Goal: Task Accomplishment & Management: Manage account settings

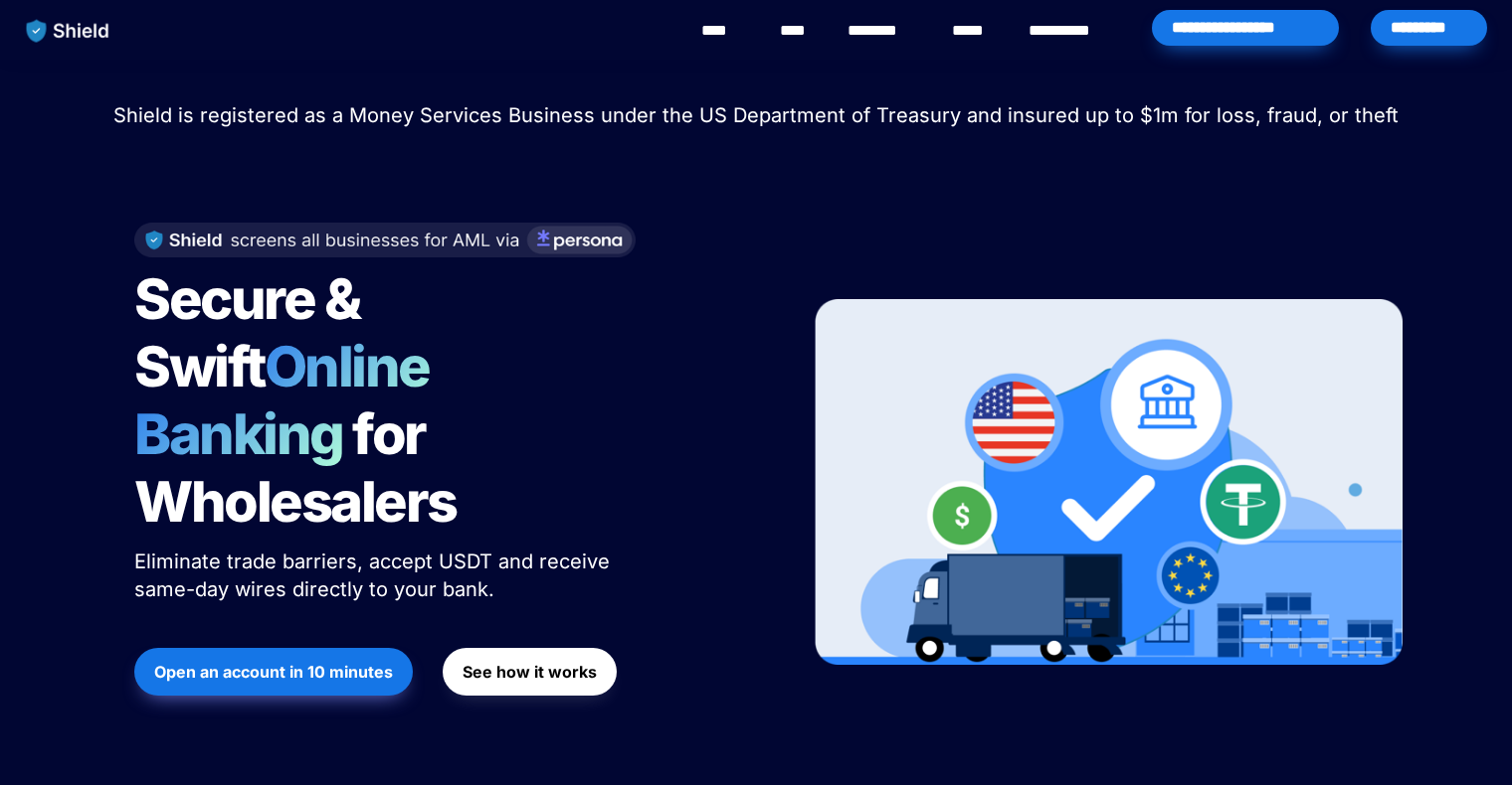
click at [1422, 13] on div "*********" at bounding box center [1429, 28] width 116 height 36
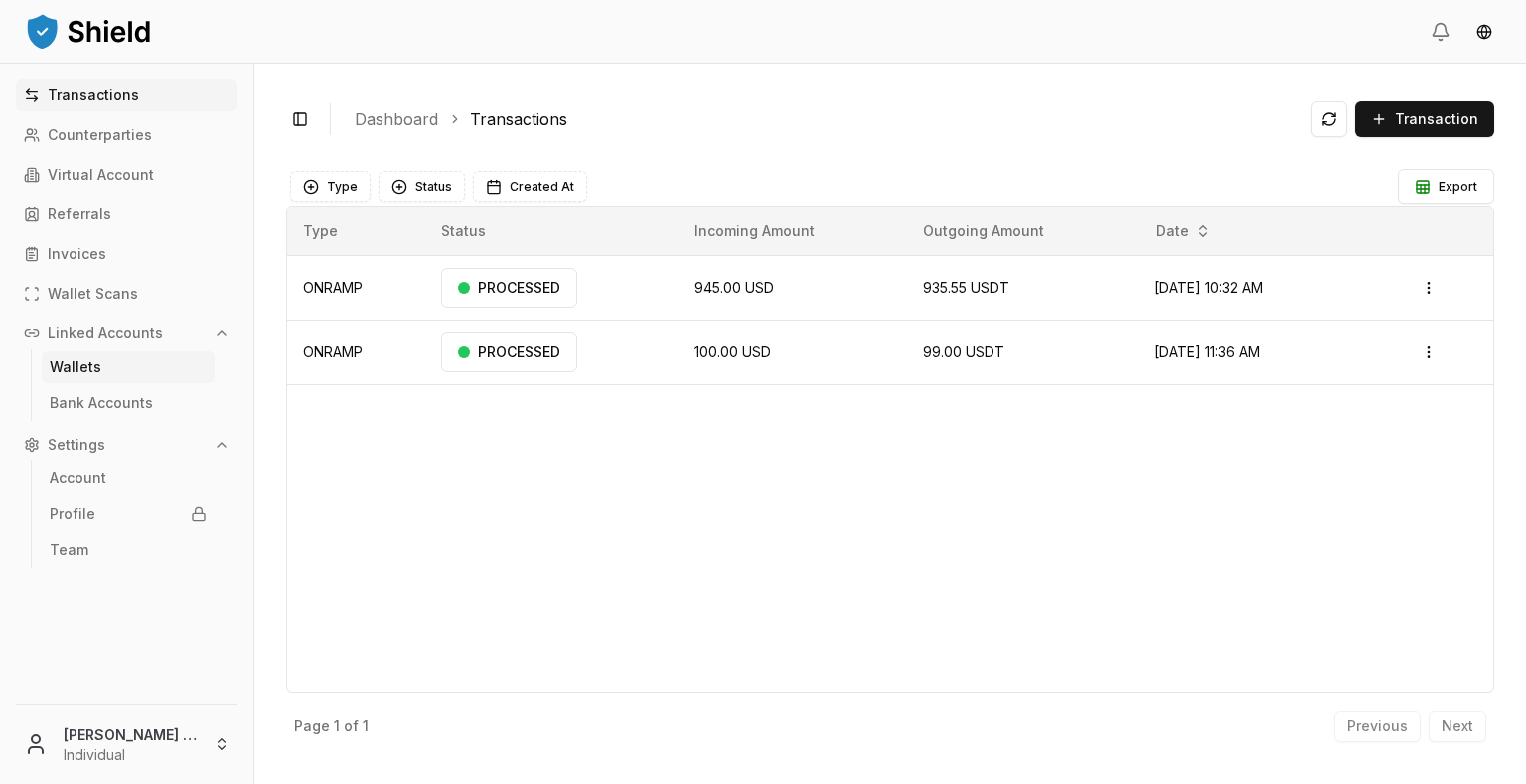
click at [92, 371] on p "Wallets" at bounding box center [76, 367] width 52 height 14
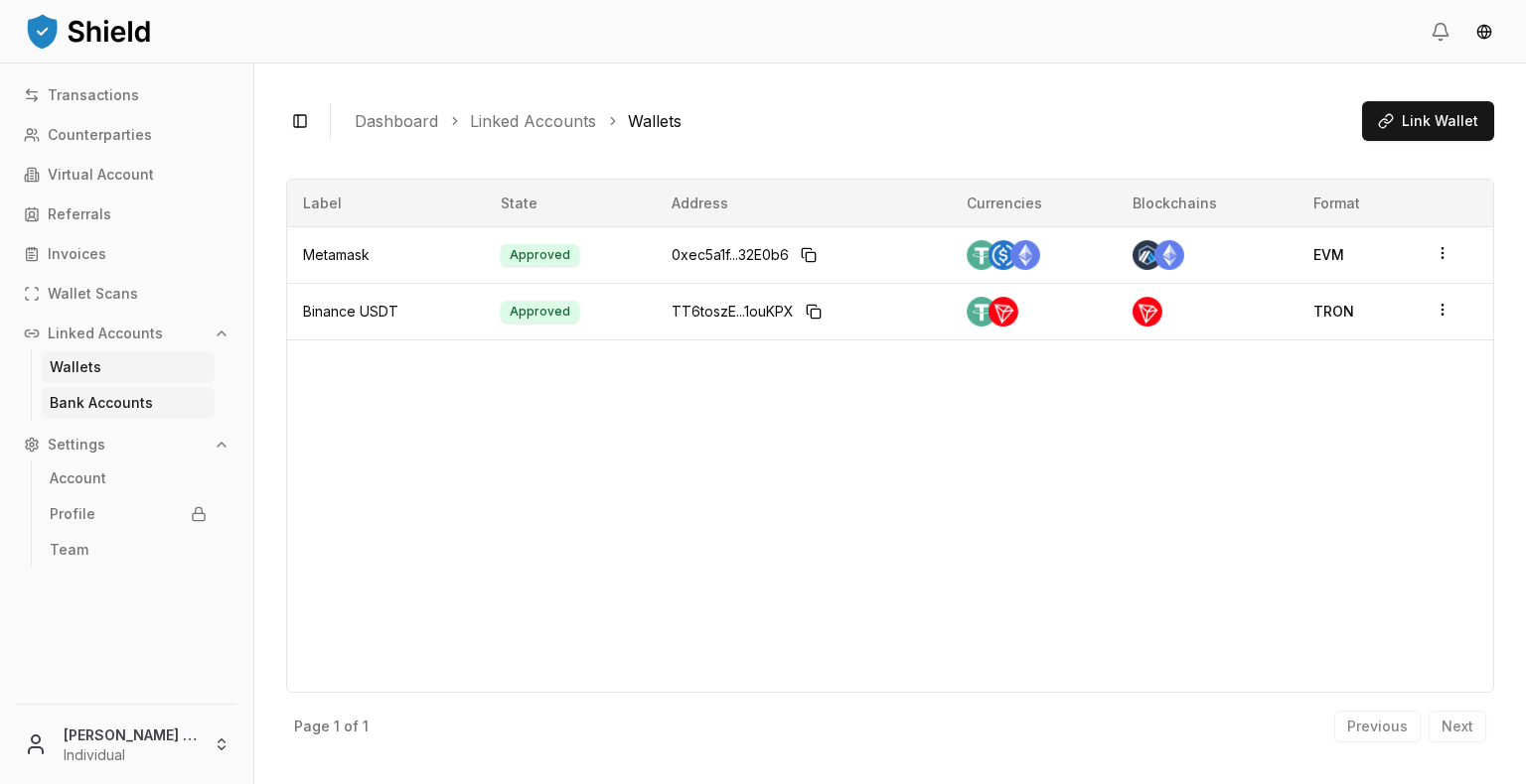
click at [117, 396] on p "Bank Accounts" at bounding box center [102, 403] width 104 height 14
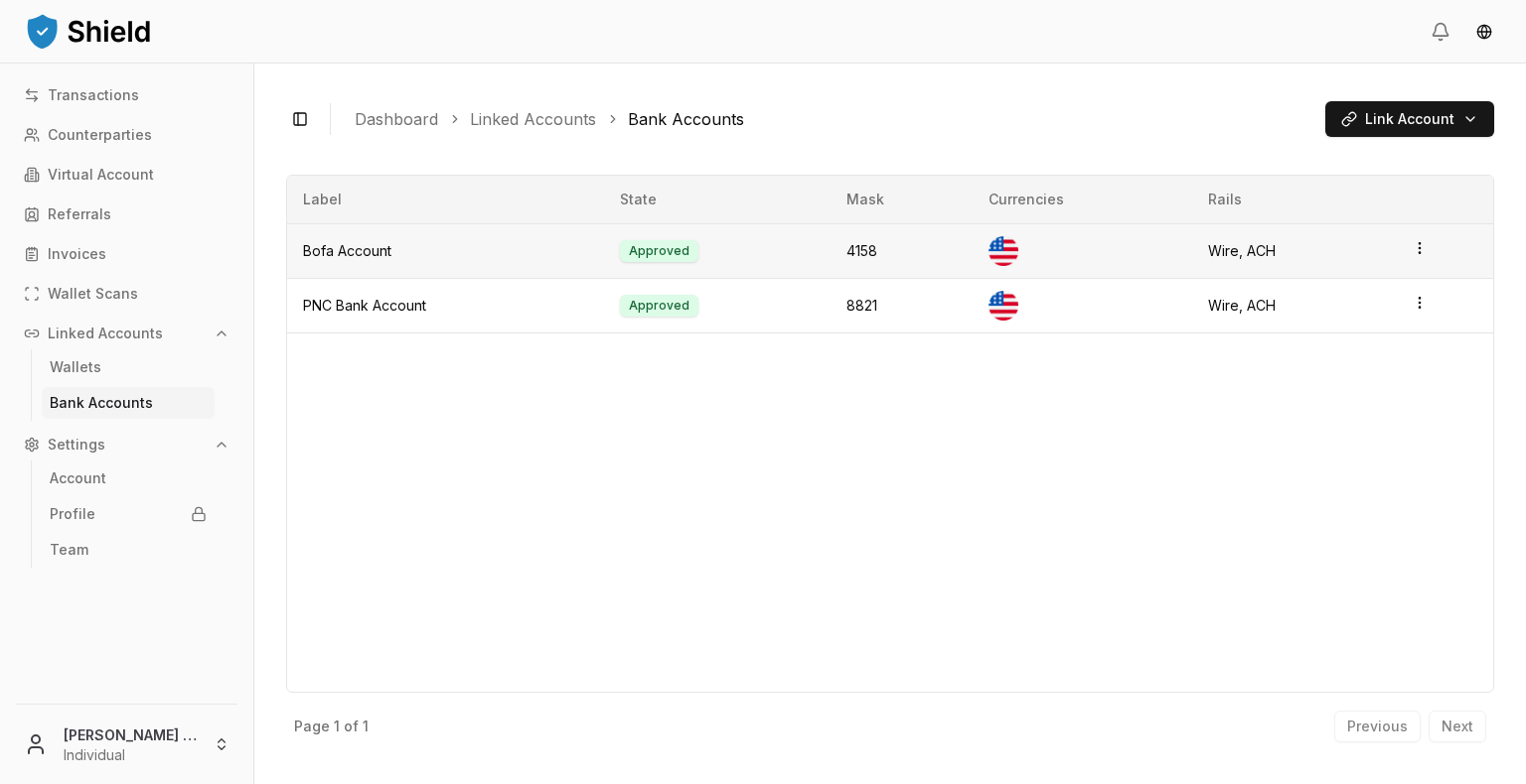
click at [1420, 248] on icon "button" at bounding box center [1419, 248] width 16 height 16
click at [1359, 233] on div "Unlink" at bounding box center [1336, 236] width 120 height 32
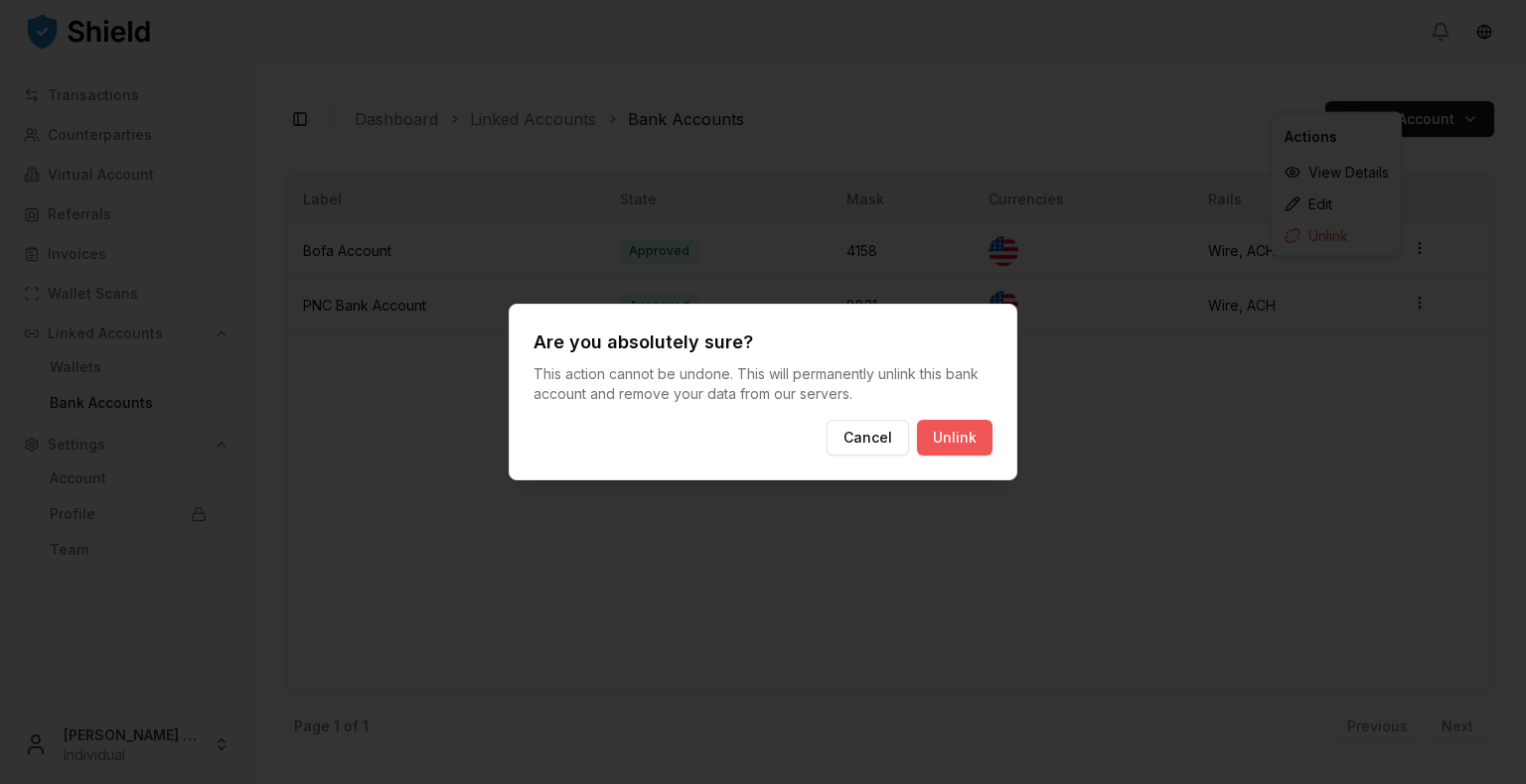
click at [957, 440] on button "Unlink" at bounding box center [955, 438] width 76 height 36
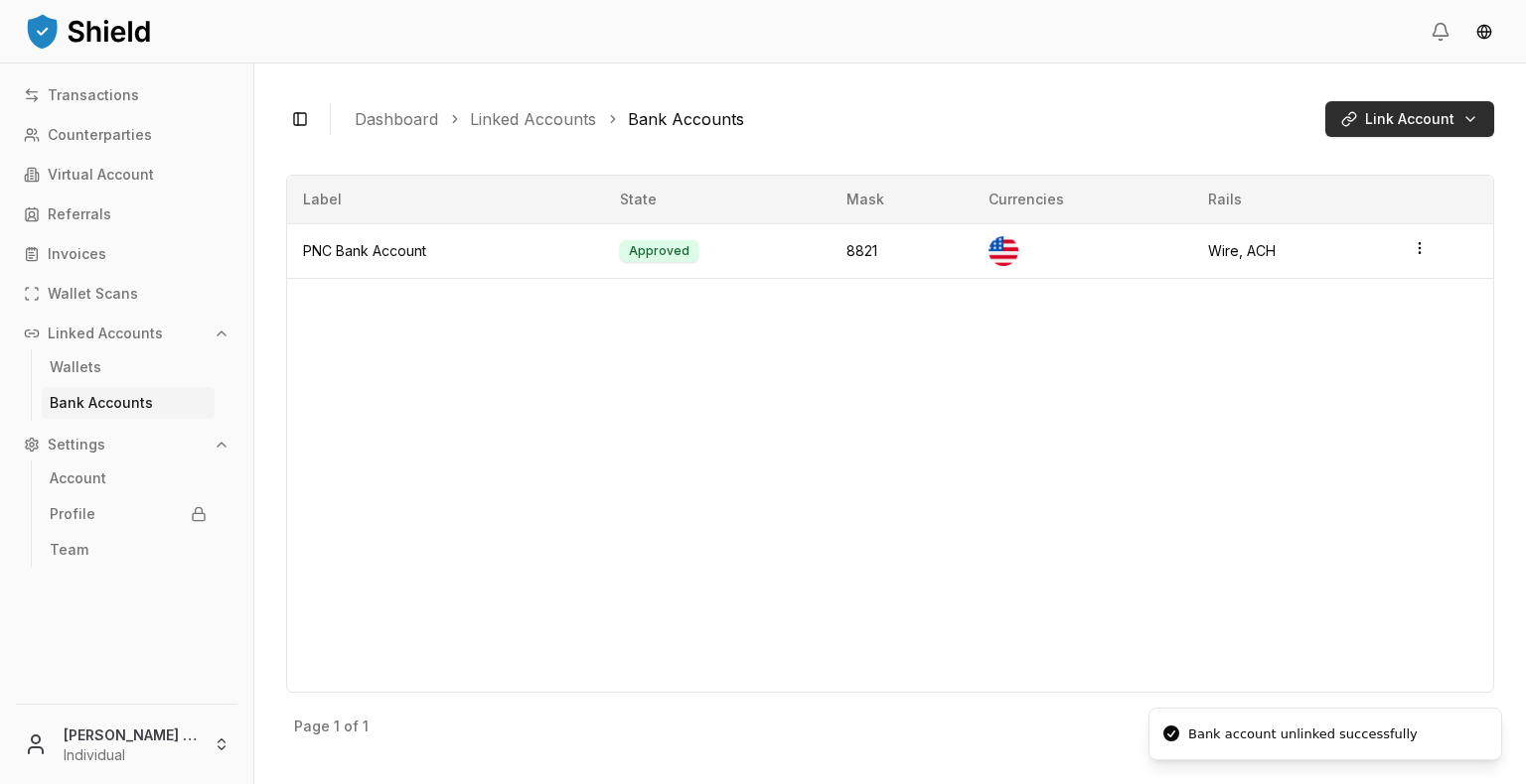
click at [1408, 123] on html "Transactions Counterparties Virtual Account Referrals Invoices Wallet Scans Lin…" at bounding box center [763, 392] width 1526 height 784
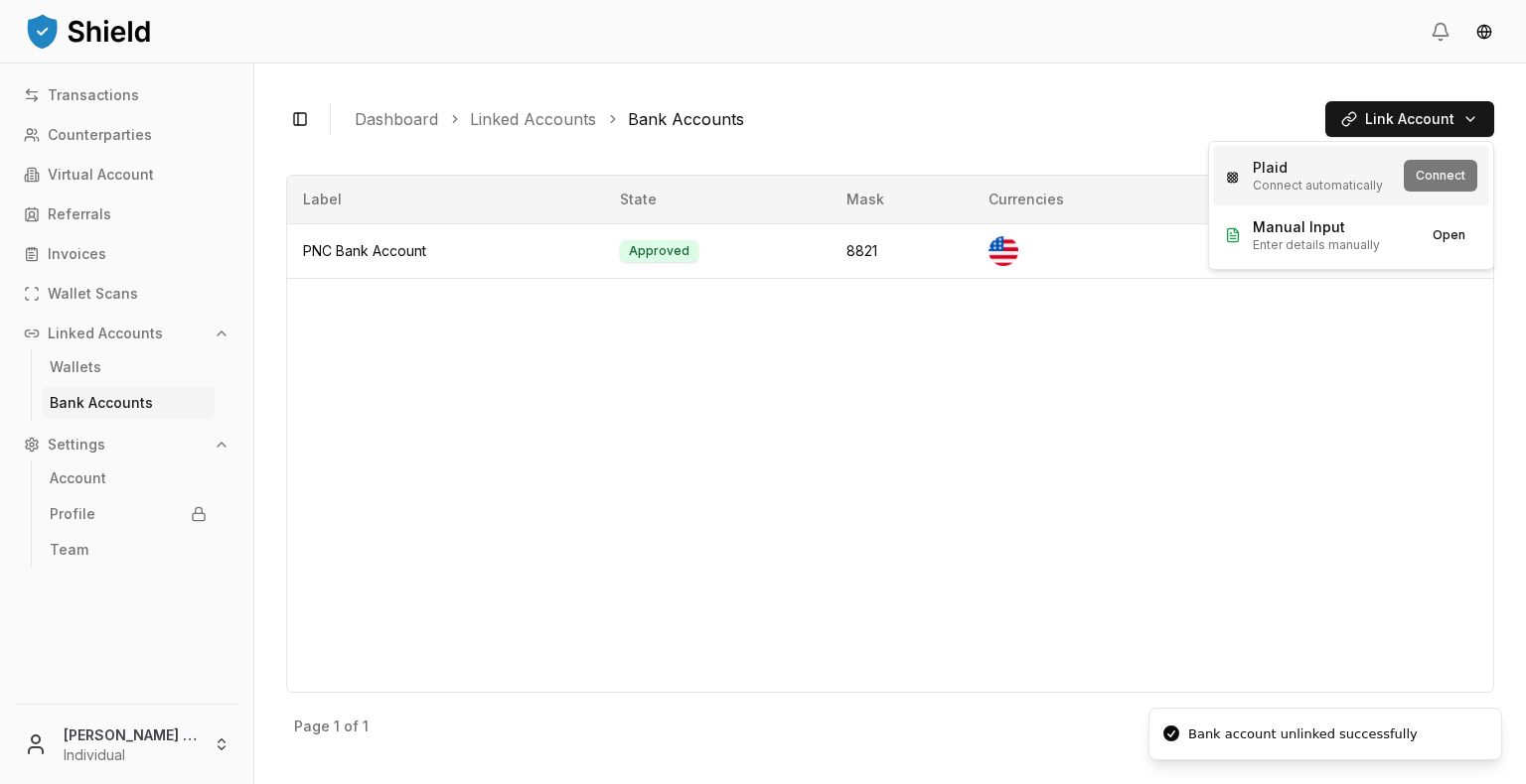
click at [1442, 178] on div "Plaid Connect automatically Connect" at bounding box center [1350, 176] width 276 height 60
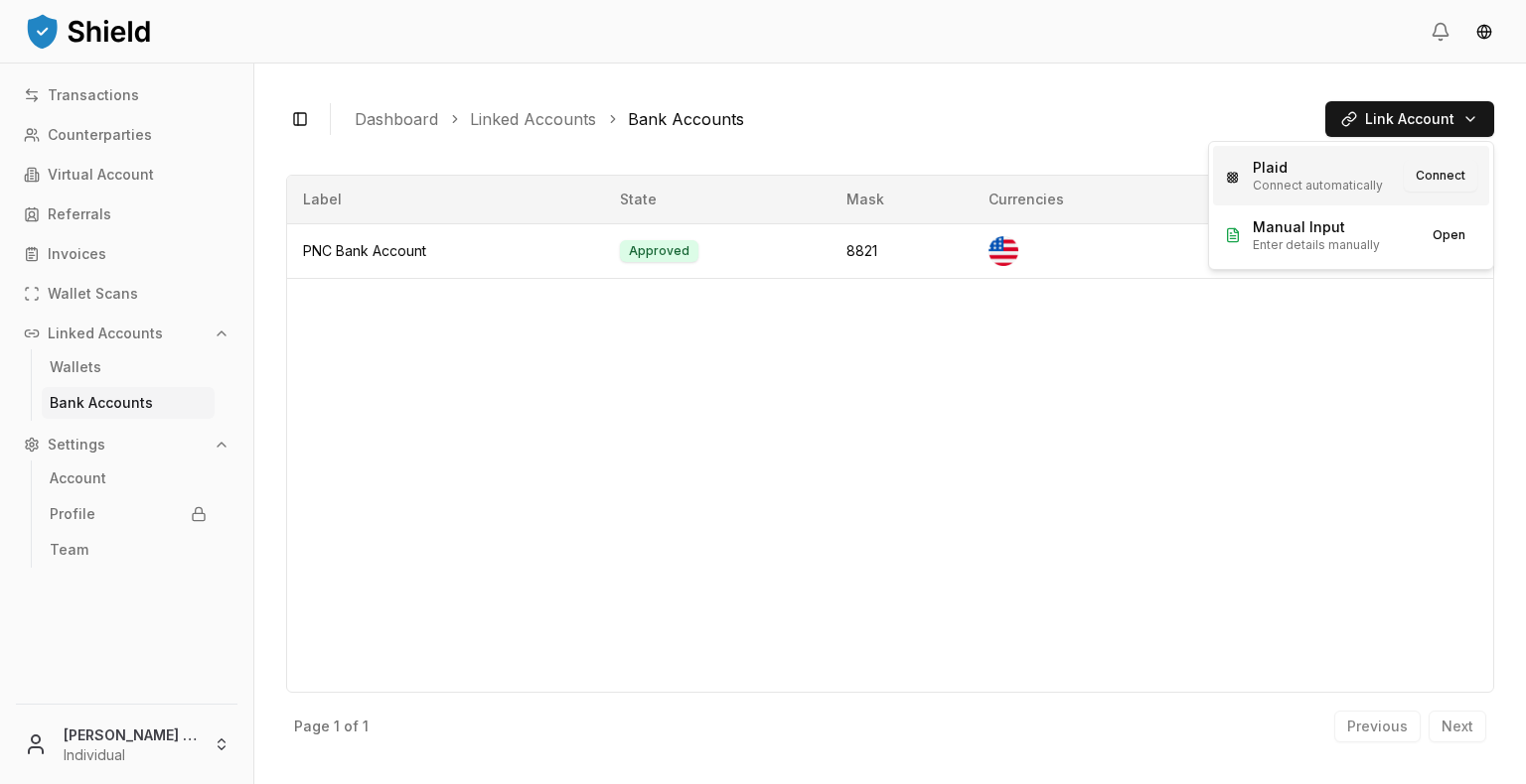
click at [1437, 176] on button "Connect" at bounding box center [1441, 176] width 74 height 32
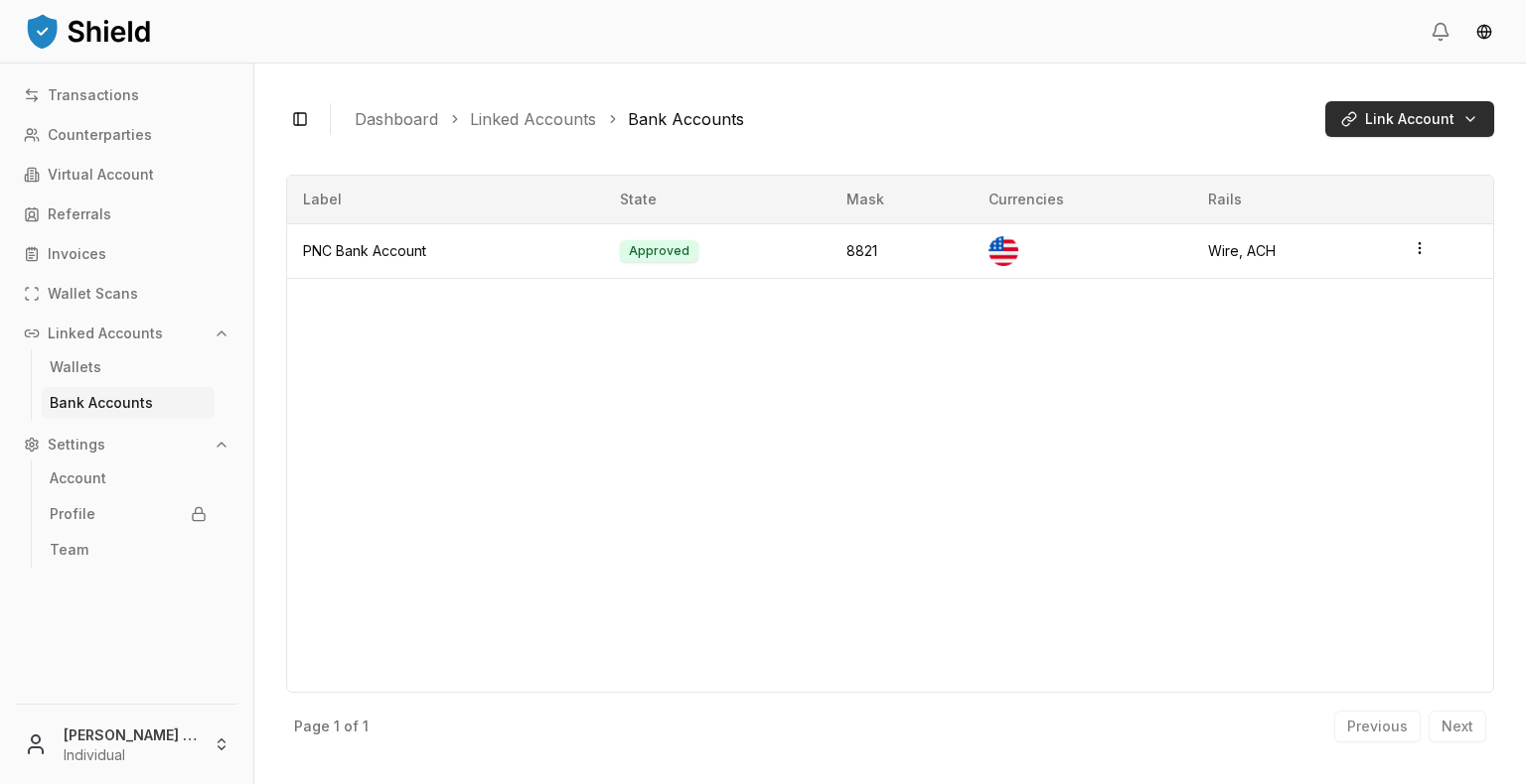
click at [1448, 119] on html "Transactions Counterparties Virtual Account Referrals Invoices Wallet Scans Lin…" at bounding box center [763, 392] width 1526 height 784
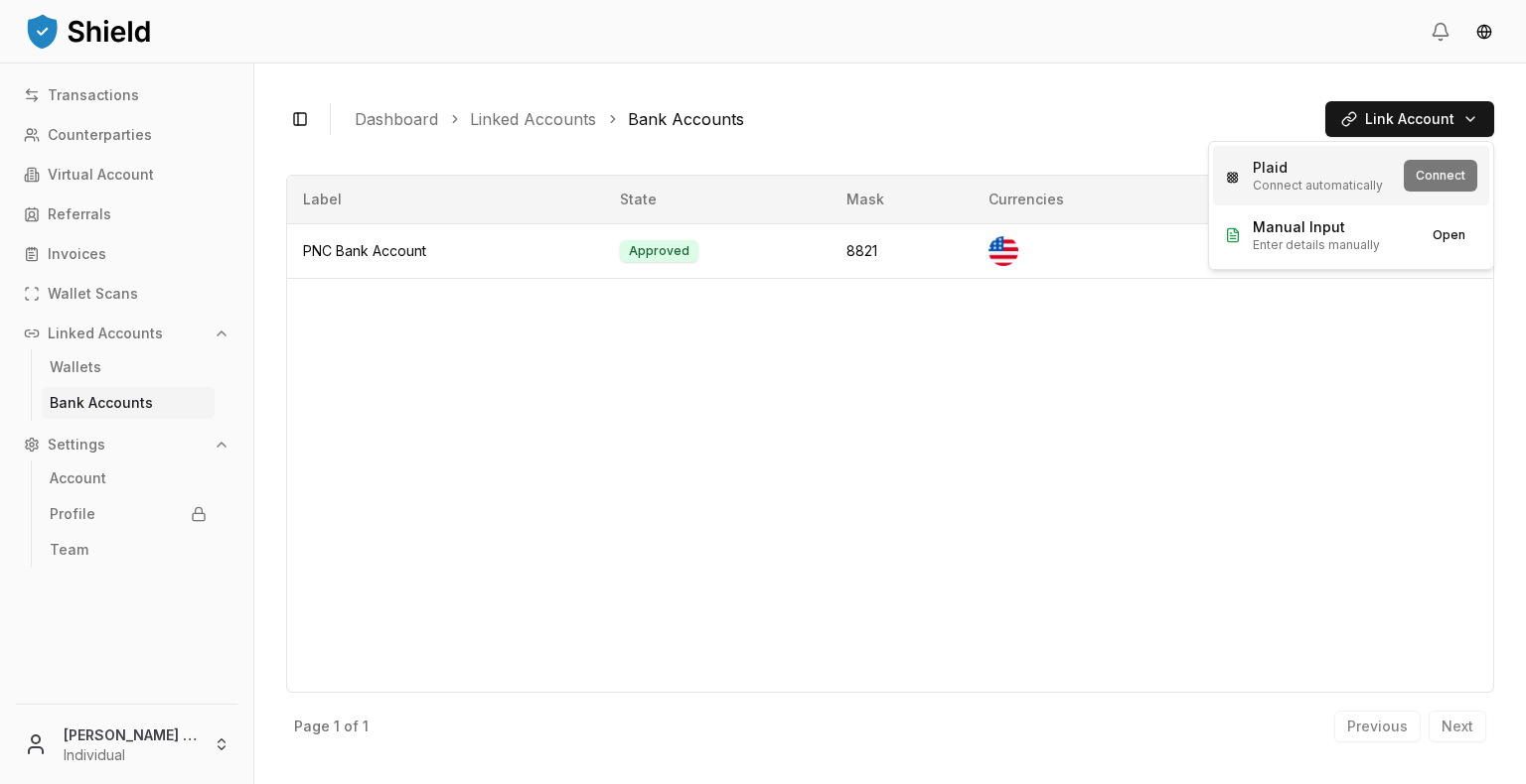
click at [1438, 178] on div "Plaid Connect automatically Connect" at bounding box center [1350, 176] width 276 height 60
click at [1442, 176] on button "Connect" at bounding box center [1441, 176] width 74 height 32
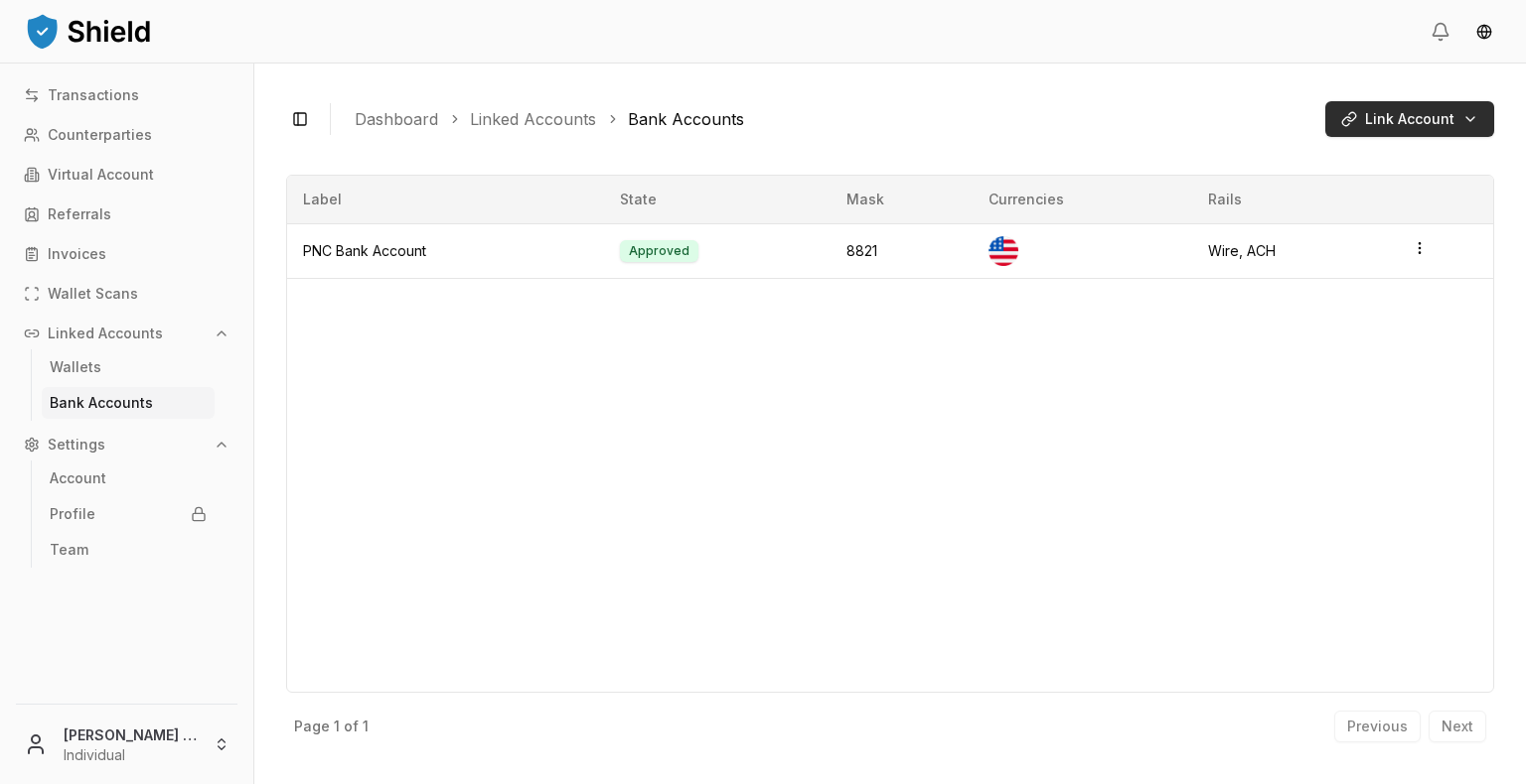
click at [1411, 115] on html "Transactions Counterparties Virtual Account Referrals Invoices Wallet Scans Lin…" at bounding box center [763, 392] width 1526 height 784
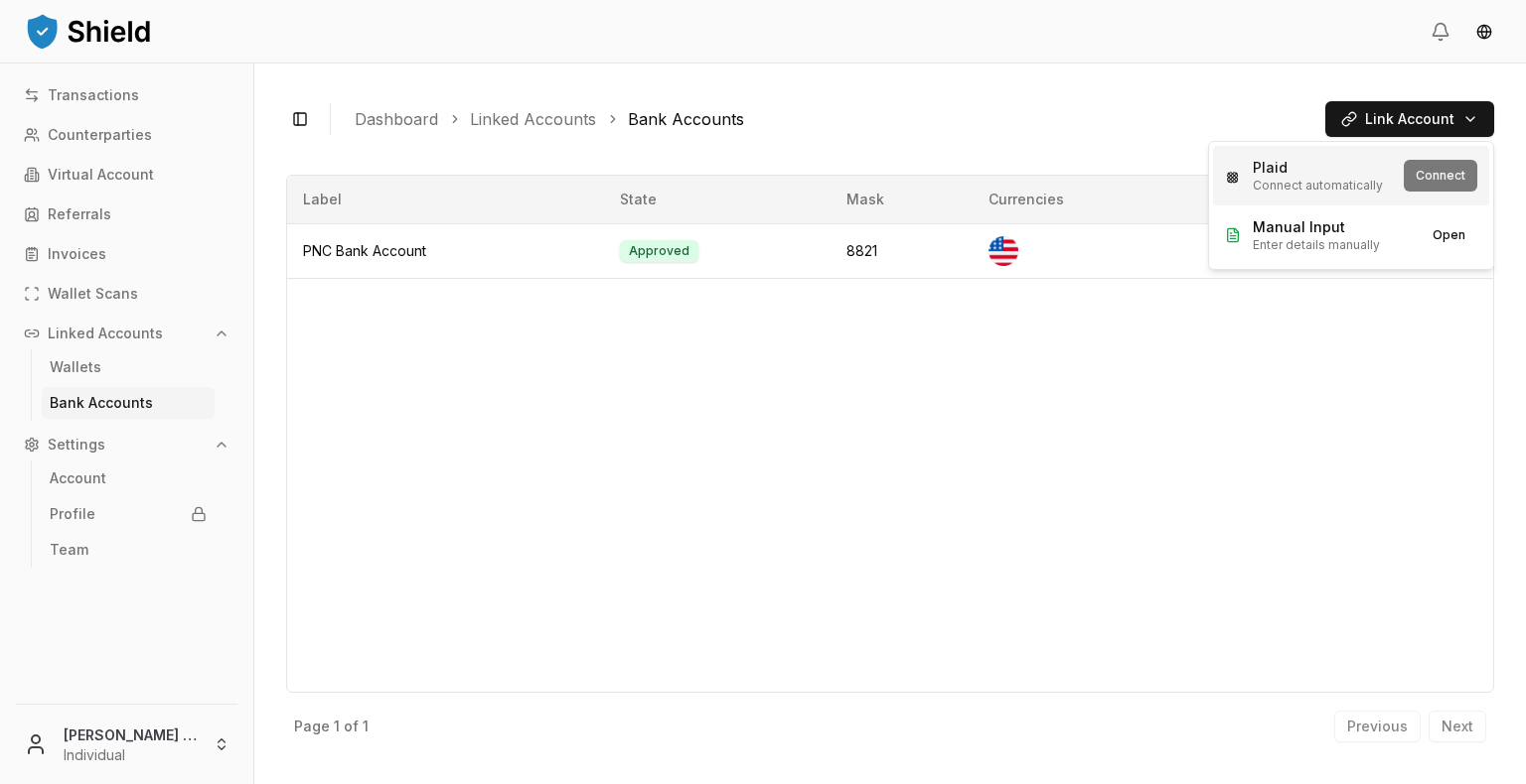
click at [1451, 182] on div "Plaid Connect automatically Connect" at bounding box center [1350, 176] width 276 height 60
click at [1426, 171] on button "Connect" at bounding box center [1441, 176] width 74 height 32
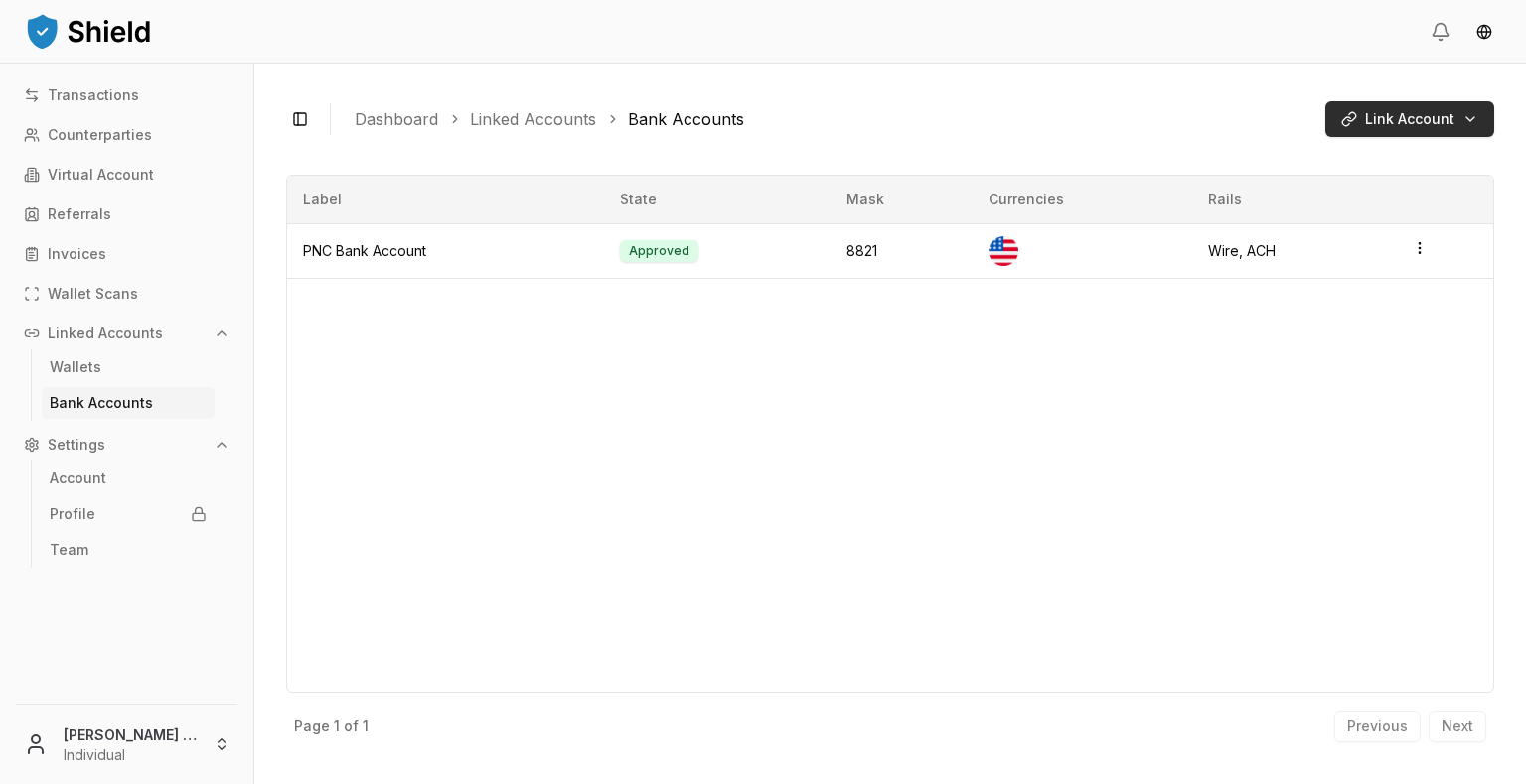
click at [1381, 124] on html "Transactions Counterparties Virtual Account Referrals Invoices Wallet Scans Lin…" at bounding box center [763, 392] width 1526 height 784
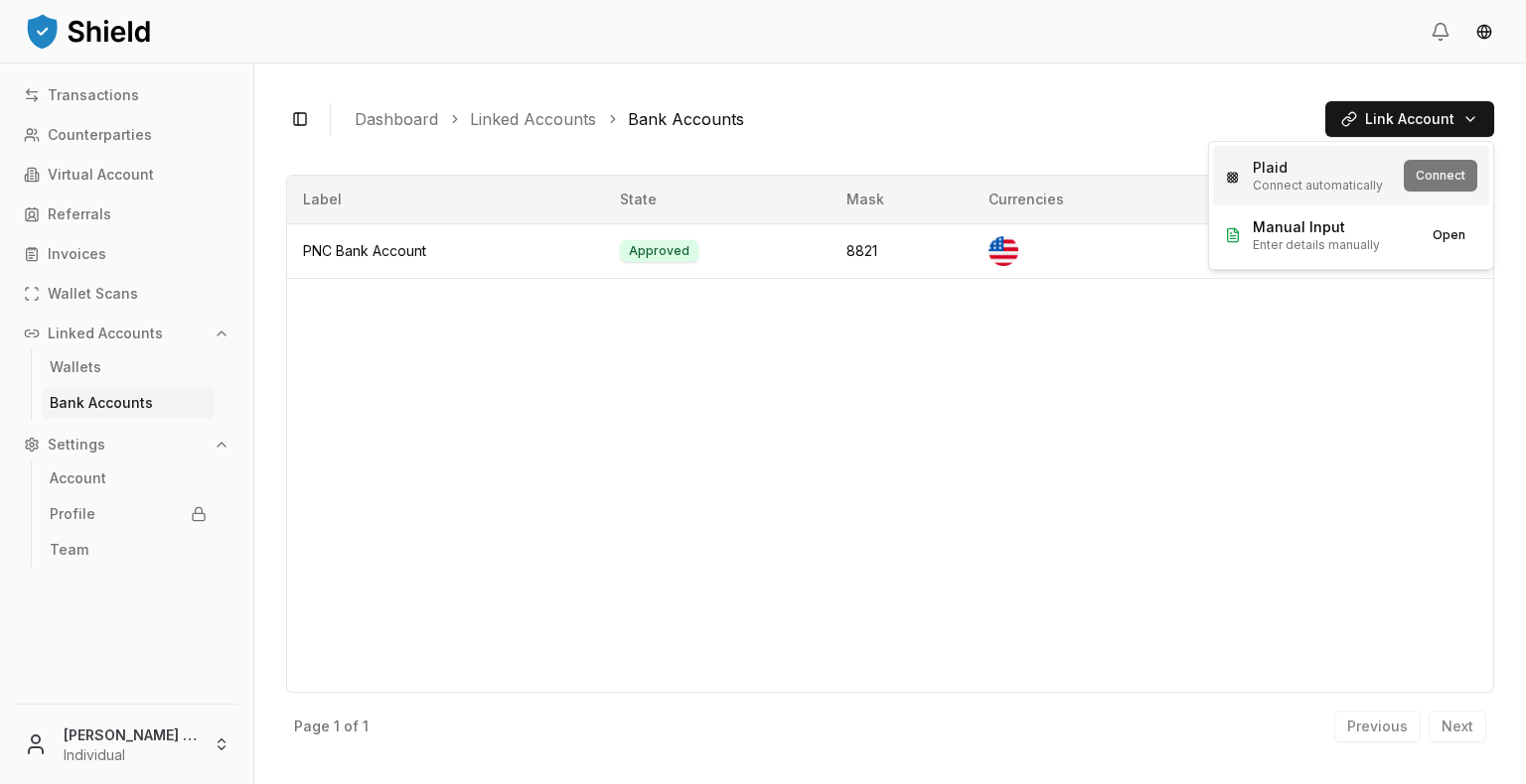
click at [1427, 171] on div "Plaid Connect automatically Connect" at bounding box center [1350, 176] width 276 height 60
click at [1423, 180] on button "Connect" at bounding box center [1441, 176] width 74 height 32
click at [1473, 117] on html "Transactions Counterparties Virtual Account Referrals Invoices Wallet Scans Lin…" at bounding box center [763, 392] width 1526 height 784
click at [1423, 173] on div "Plaid Connect automatically Connect" at bounding box center [1350, 176] width 276 height 60
click at [1425, 177] on button "Connect" at bounding box center [1441, 176] width 74 height 32
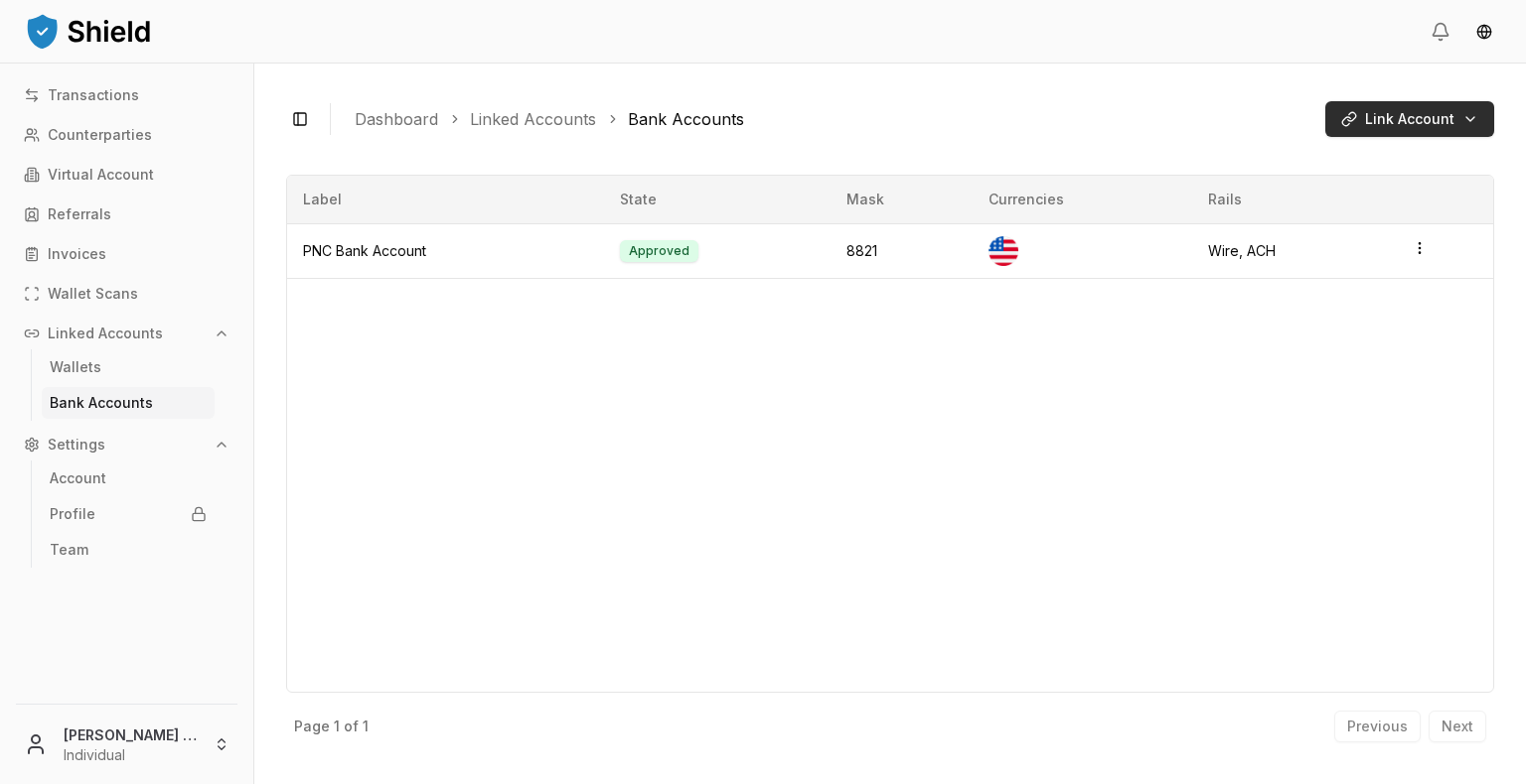
click at [1455, 113] on html "Transactions Counterparties Virtual Account Referrals Invoices Wallet Scans Lin…" at bounding box center [763, 392] width 1526 height 784
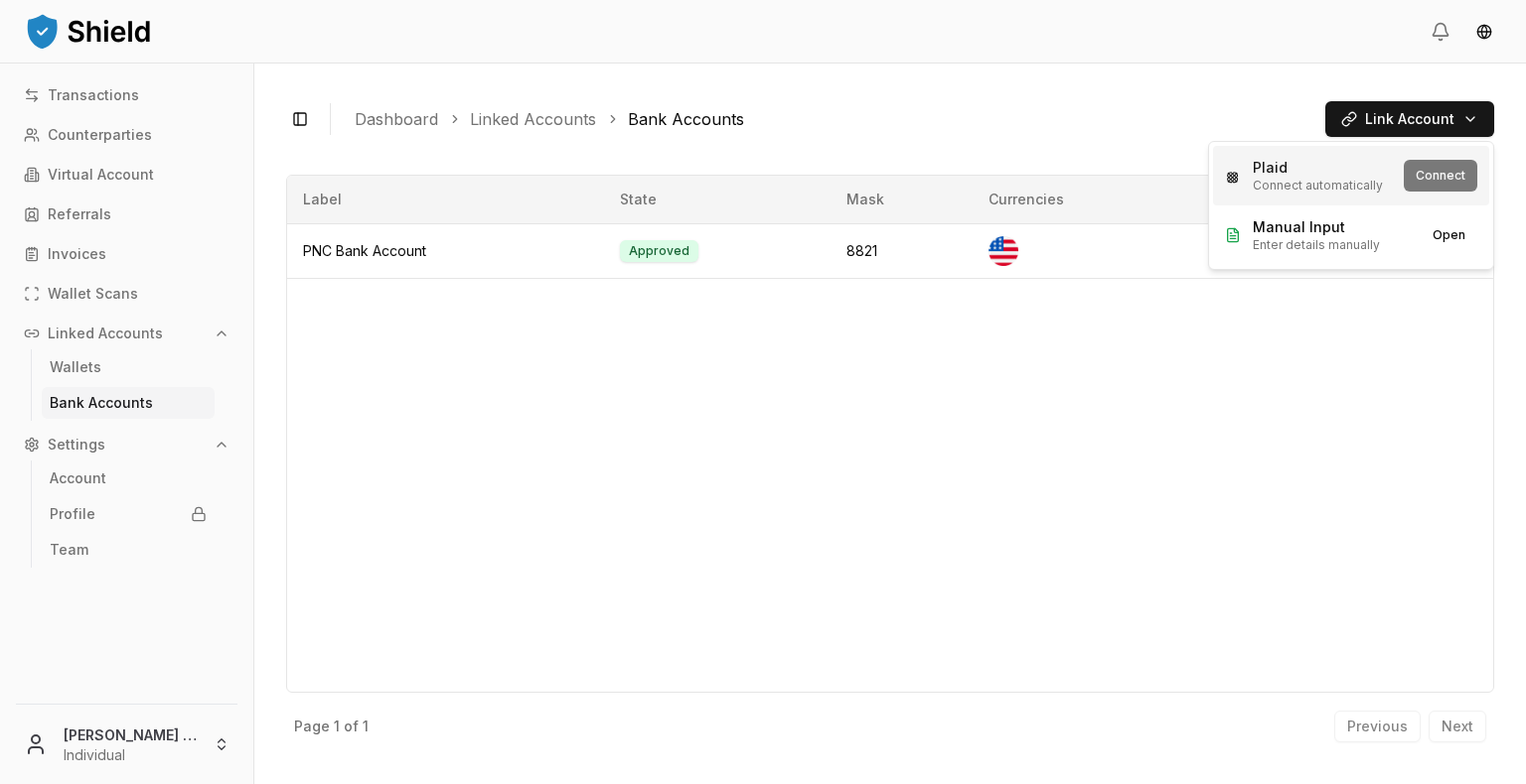
click at [1461, 165] on div "Plaid Connect automatically Connect" at bounding box center [1350, 176] width 276 height 60
click at [1418, 178] on button "Connect" at bounding box center [1441, 176] width 74 height 32
click at [1433, 137] on div "Toggle Sidebar Dashboard Linked Accounts Bank Accounts Link Account" at bounding box center [890, 120] width 1208 height 48
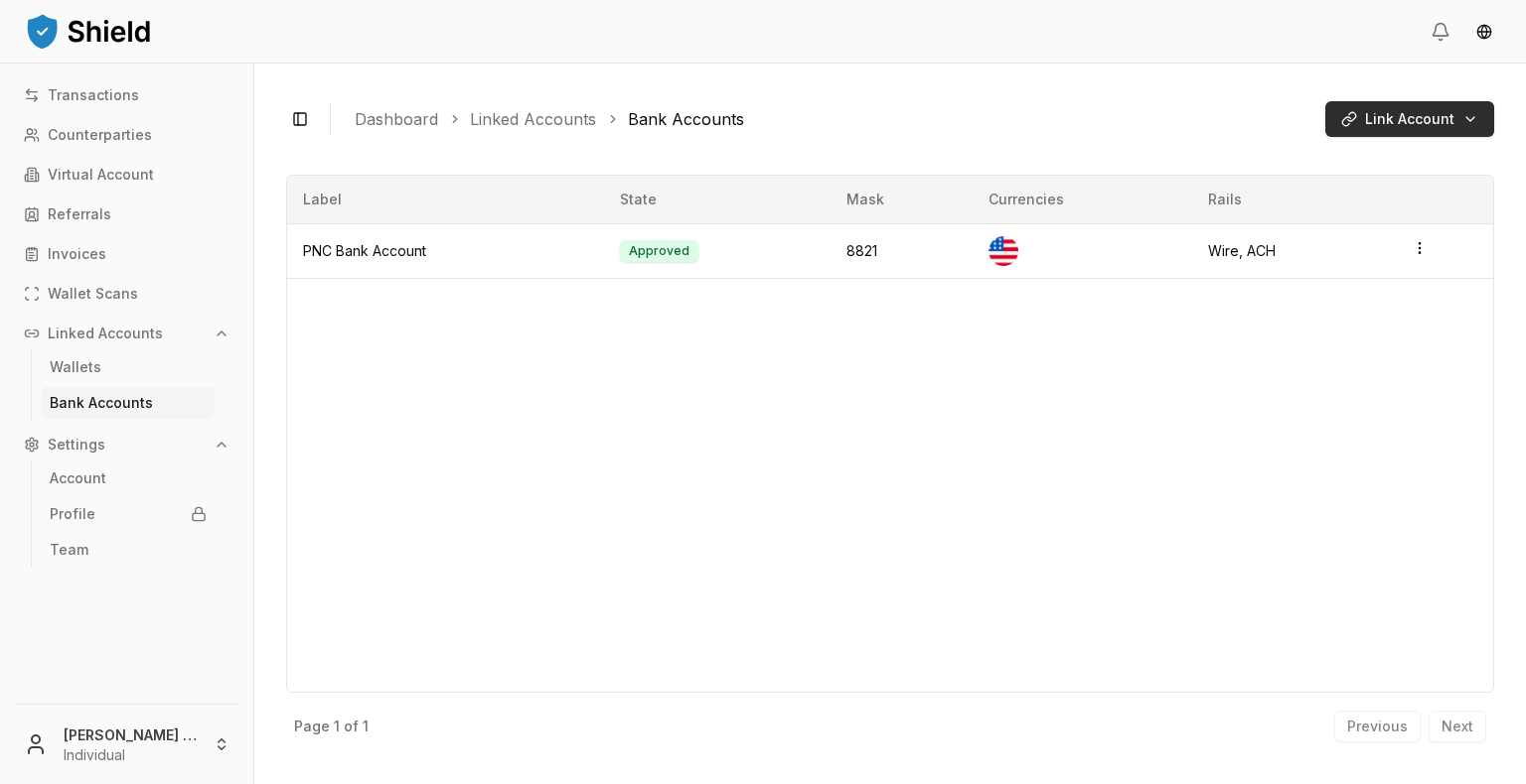
click at [1432, 122] on html "Transactions Counterparties Virtual Account Referrals Invoices Wallet Scans Lin…" at bounding box center [763, 392] width 1526 height 784
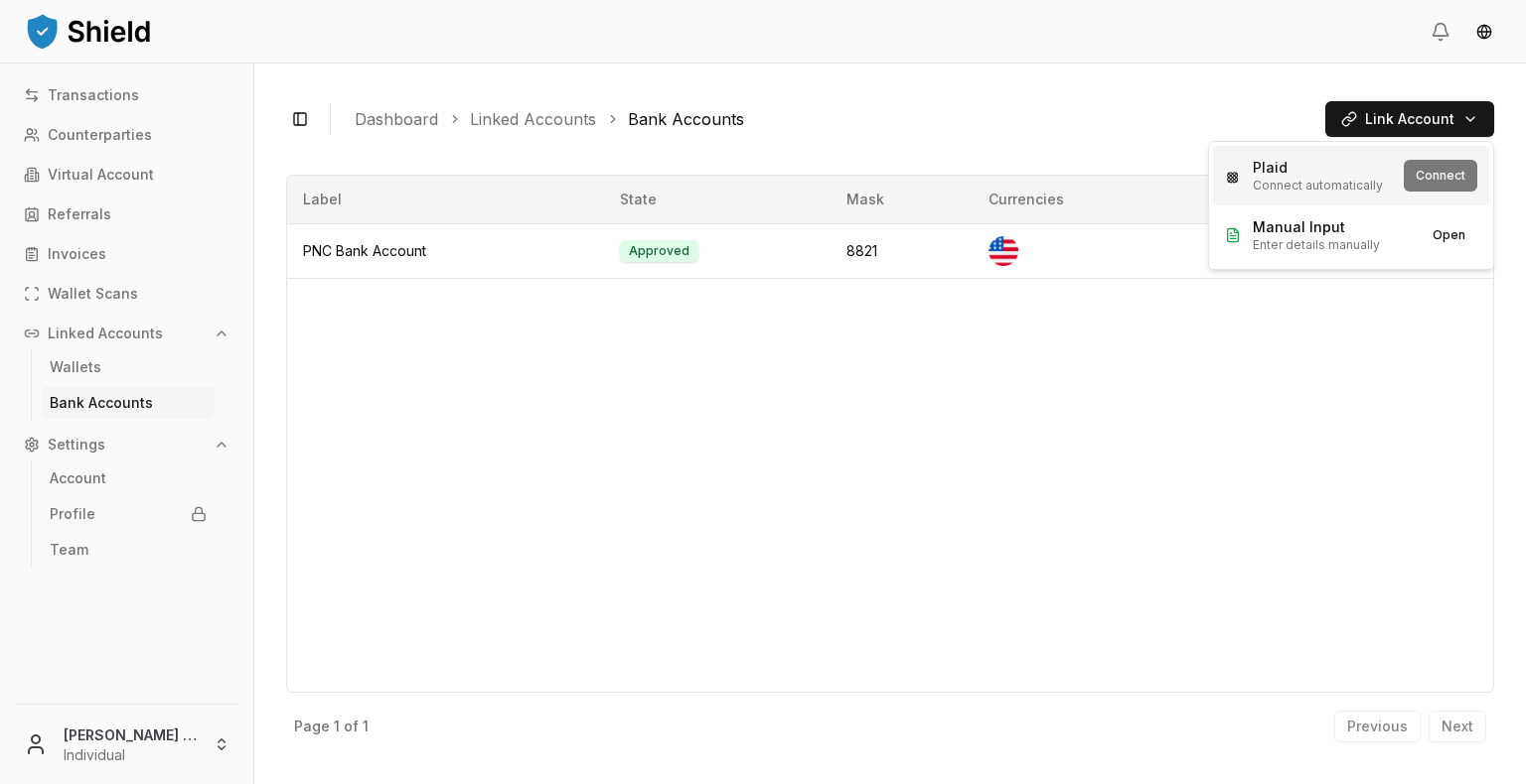
click at [1426, 164] on div "Plaid Connect automatically Connect" at bounding box center [1350, 176] width 276 height 60
click at [1430, 175] on button "Connect" at bounding box center [1441, 176] width 74 height 32
